Goal: Information Seeking & Learning: Learn about a topic

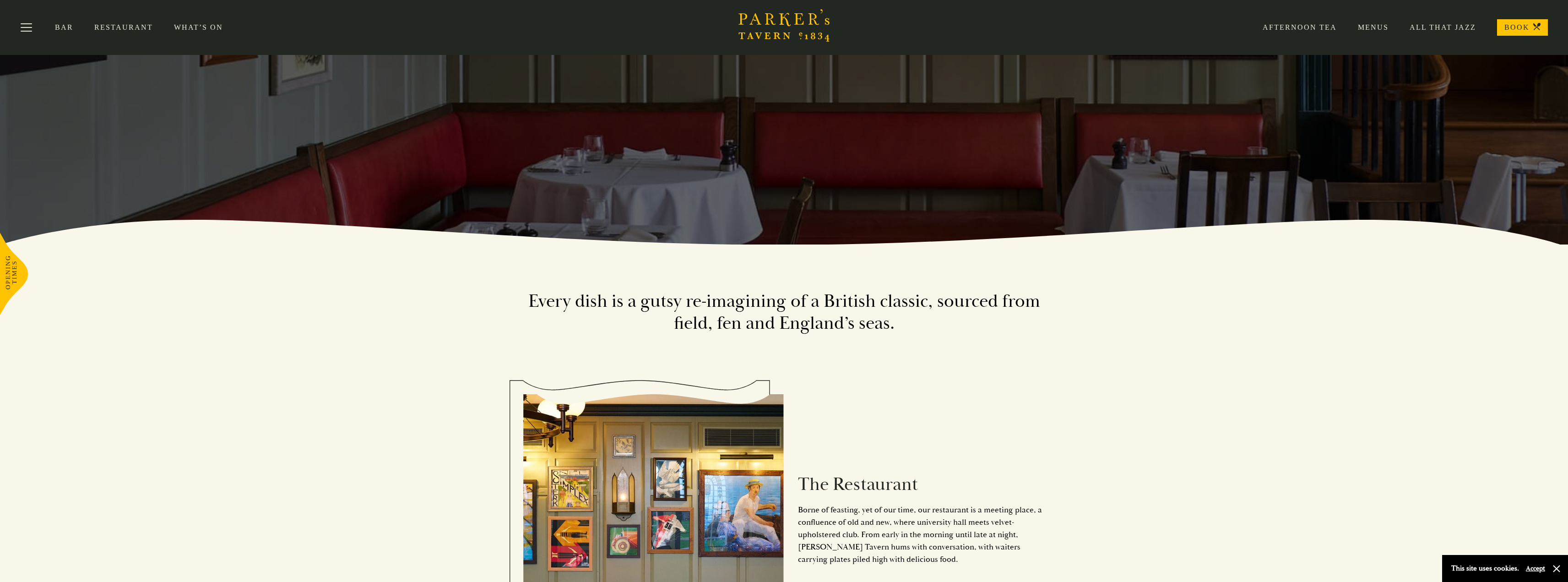
scroll to position [229, 0]
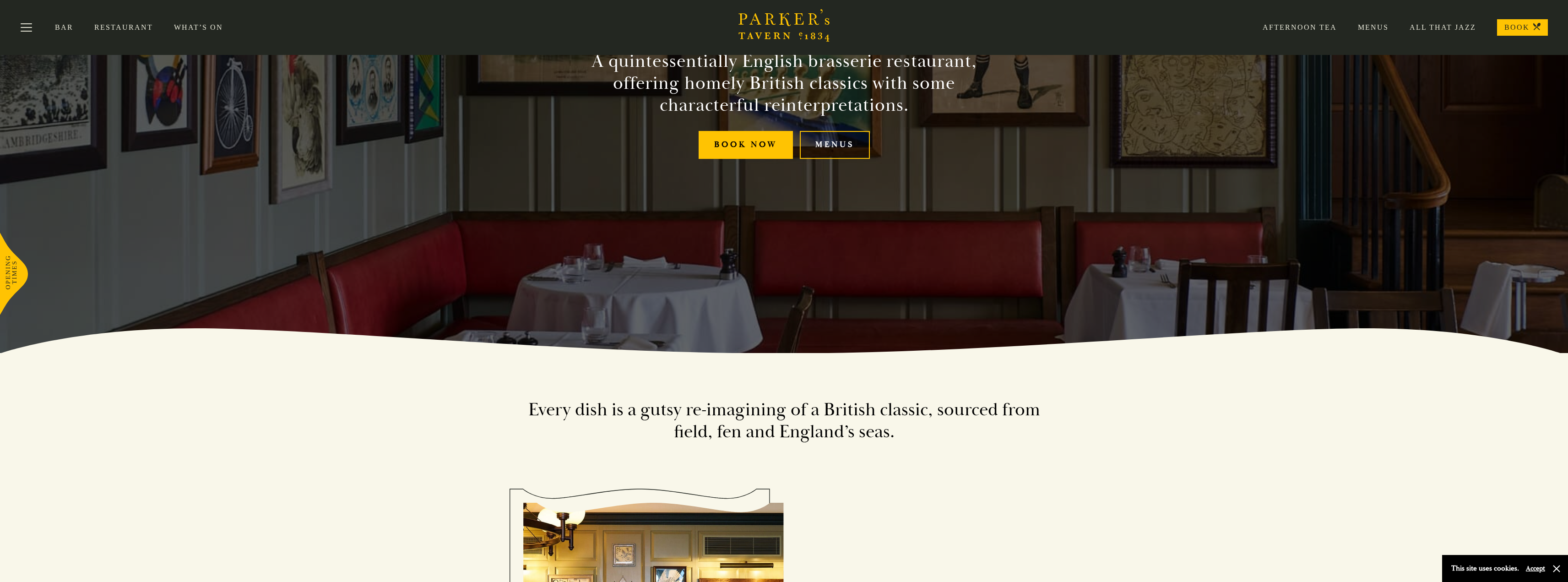
click at [187, 20] on div "Bar Restaurant What’s On Afternoon Tea Menus All That Jazz BOOK" at bounding box center [784, 27] width 1568 height 55
click at [187, 27] on link "What’s On" at bounding box center [209, 27] width 70 height 9
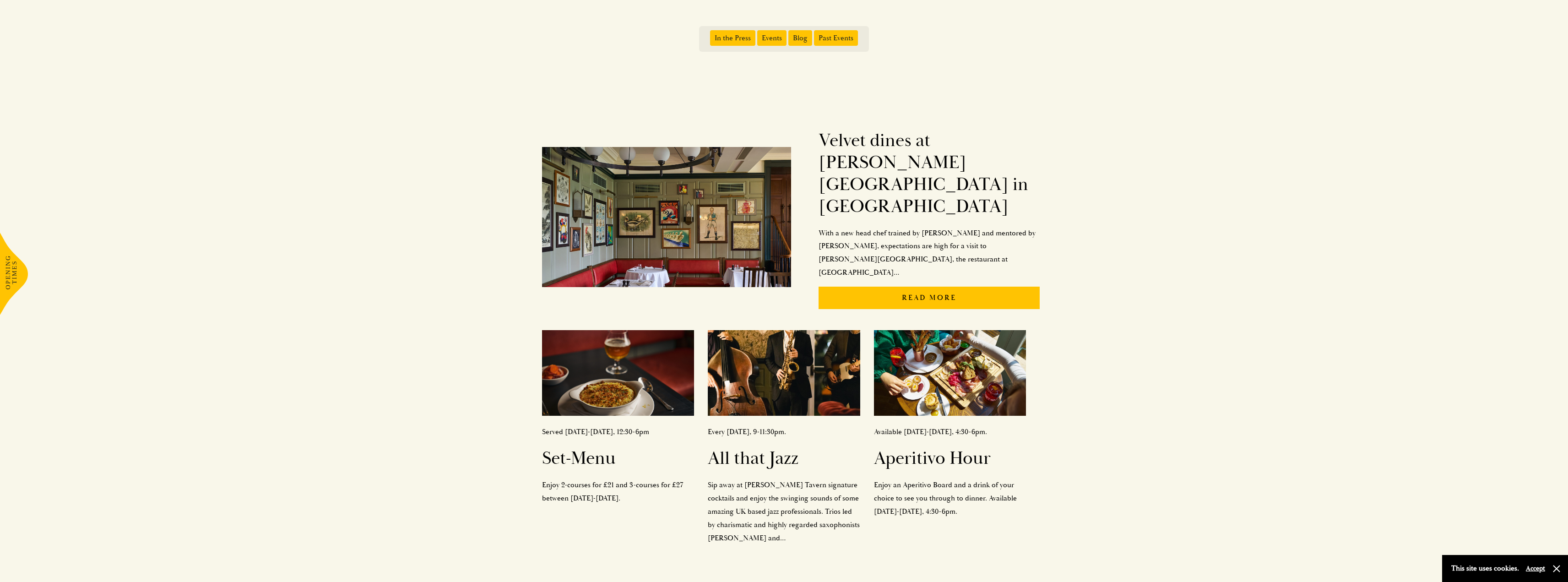
scroll to position [184, 0]
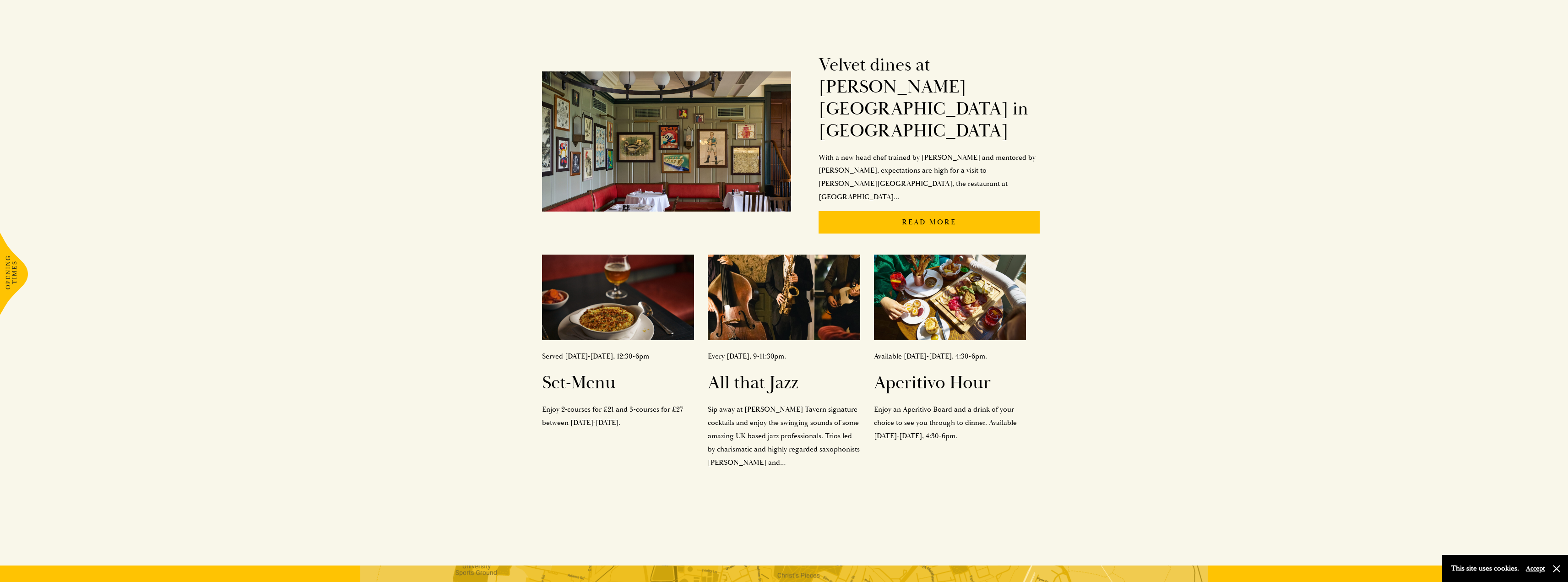
click at [492, 265] on div "Velvet dines at Parker’s Tavern in Cambridge With a new head chef trained by Ma…" at bounding box center [785, 257] width 641 height 453
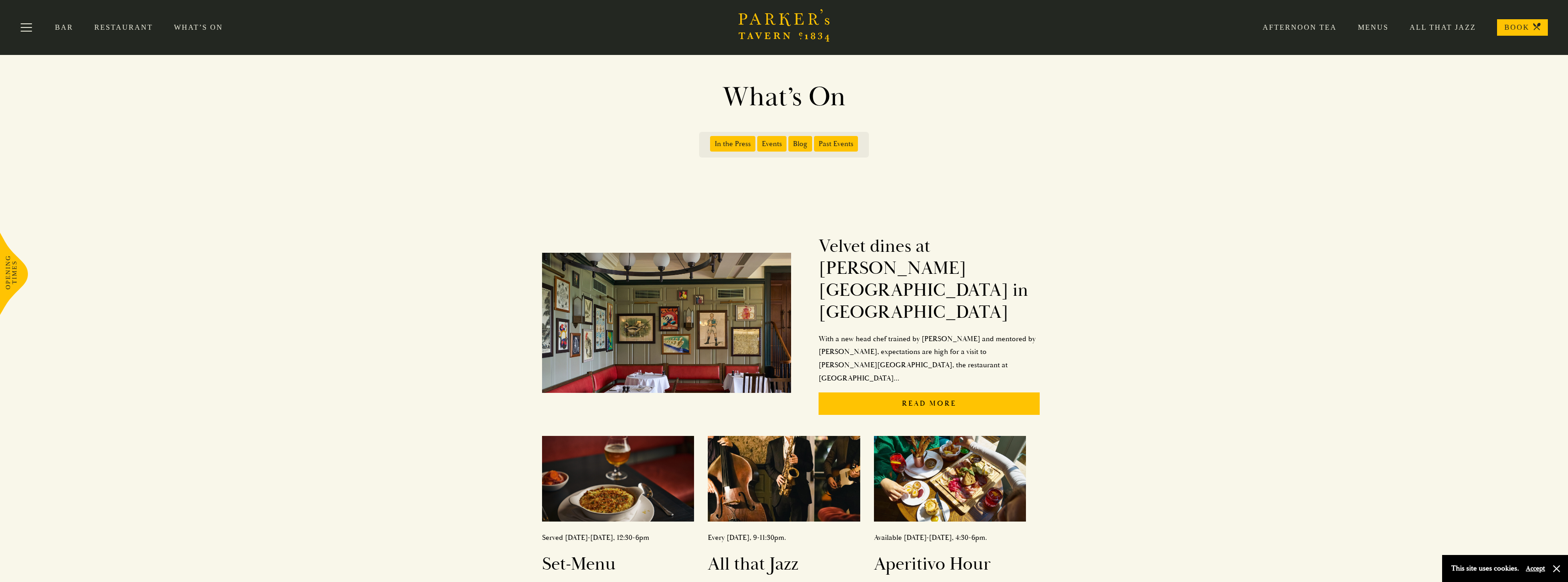
scroll to position [0, 0]
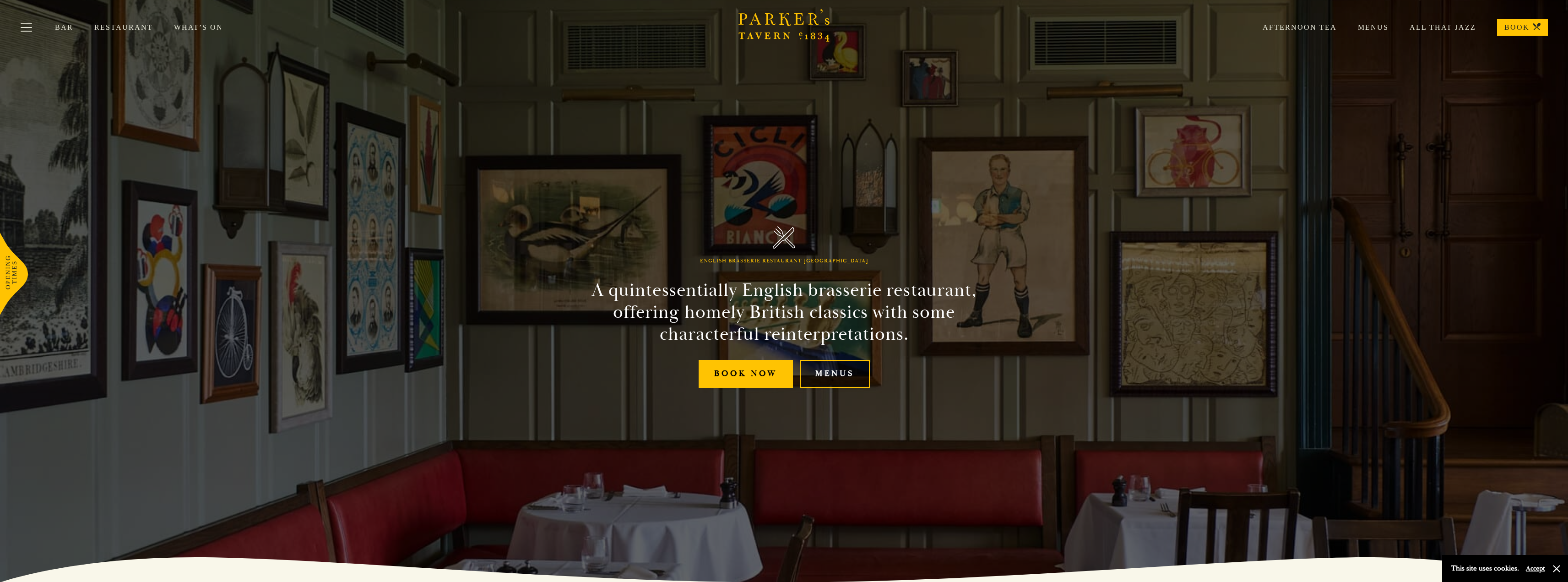
click at [859, 372] on link "Menus" at bounding box center [834, 374] width 70 height 28
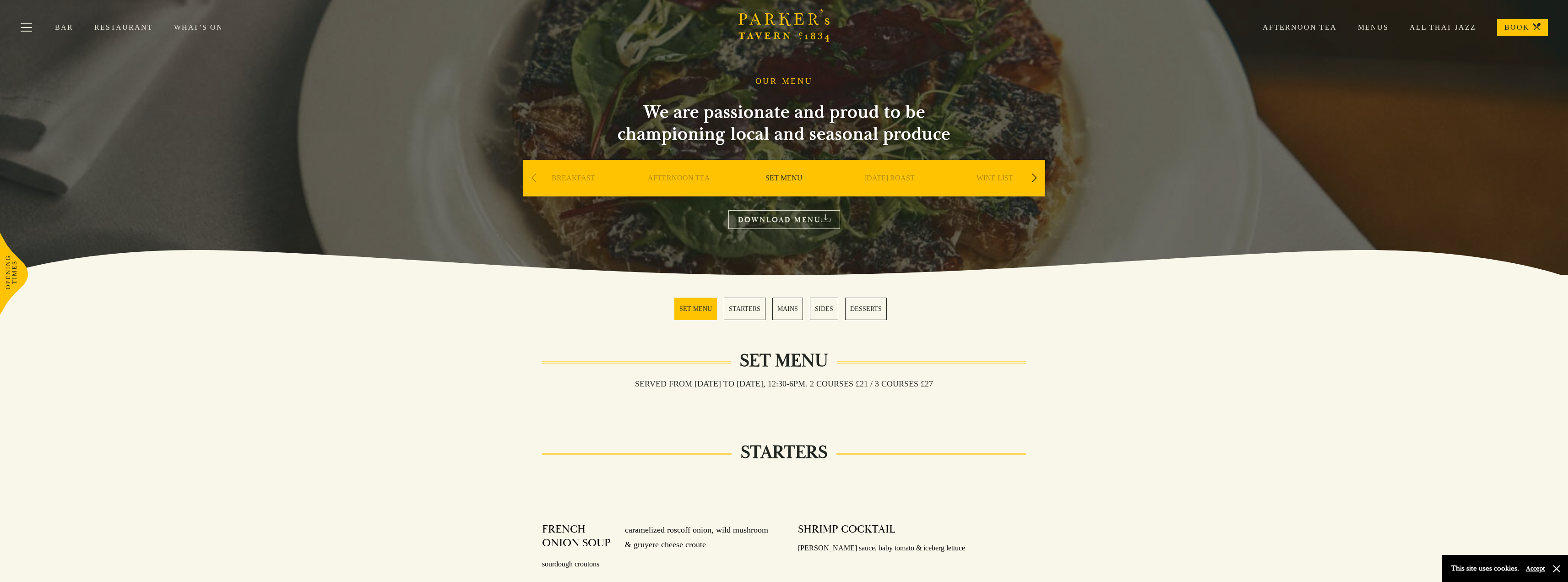
click at [1037, 176] on div "Next slide" at bounding box center [1035, 178] width 13 height 20
click at [896, 176] on link "A LA CARTE" at bounding box center [889, 191] width 42 height 37
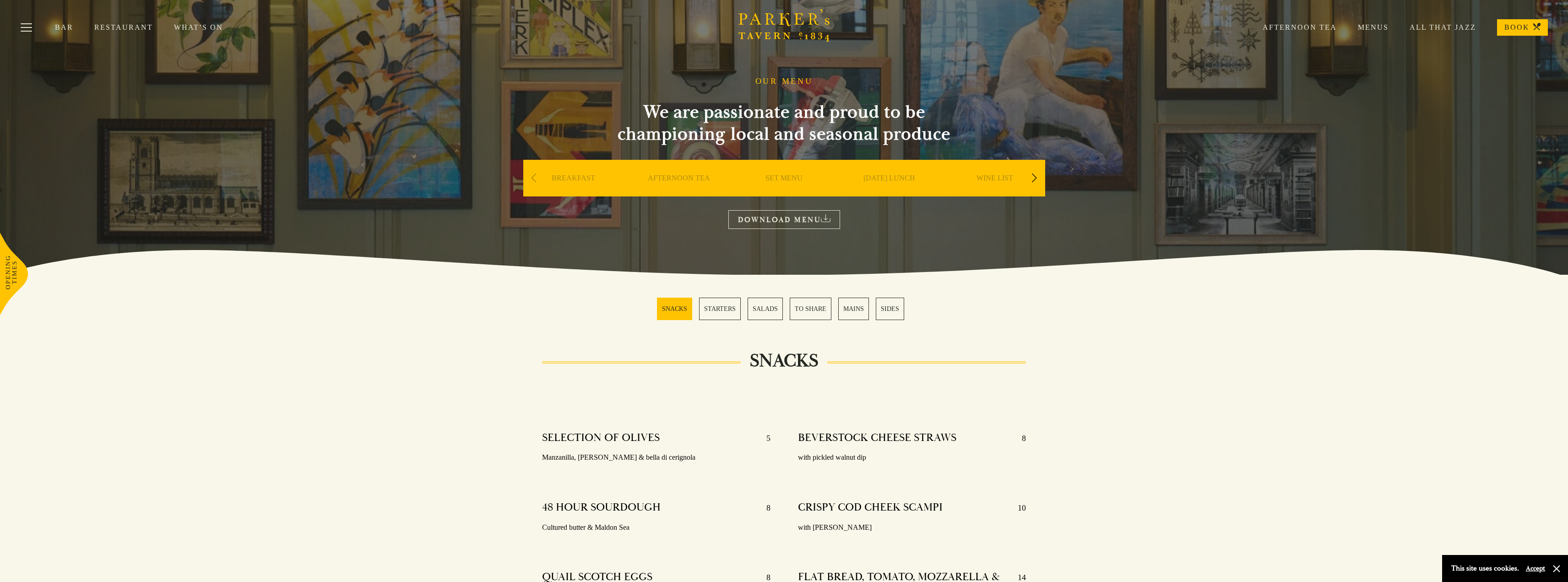
click at [1454, 31] on link "All That Jazz" at bounding box center [1432, 27] width 88 height 9
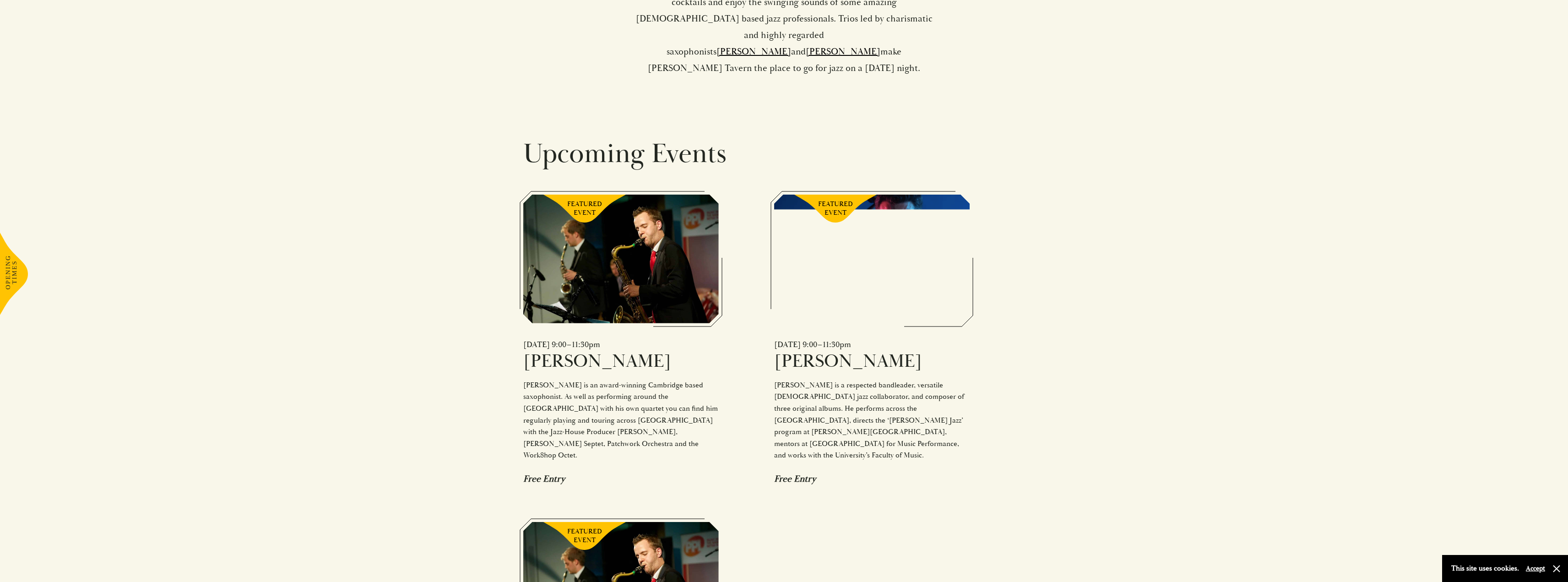
scroll to position [733, 0]
